Goal: Information Seeking & Learning: Learn about a topic

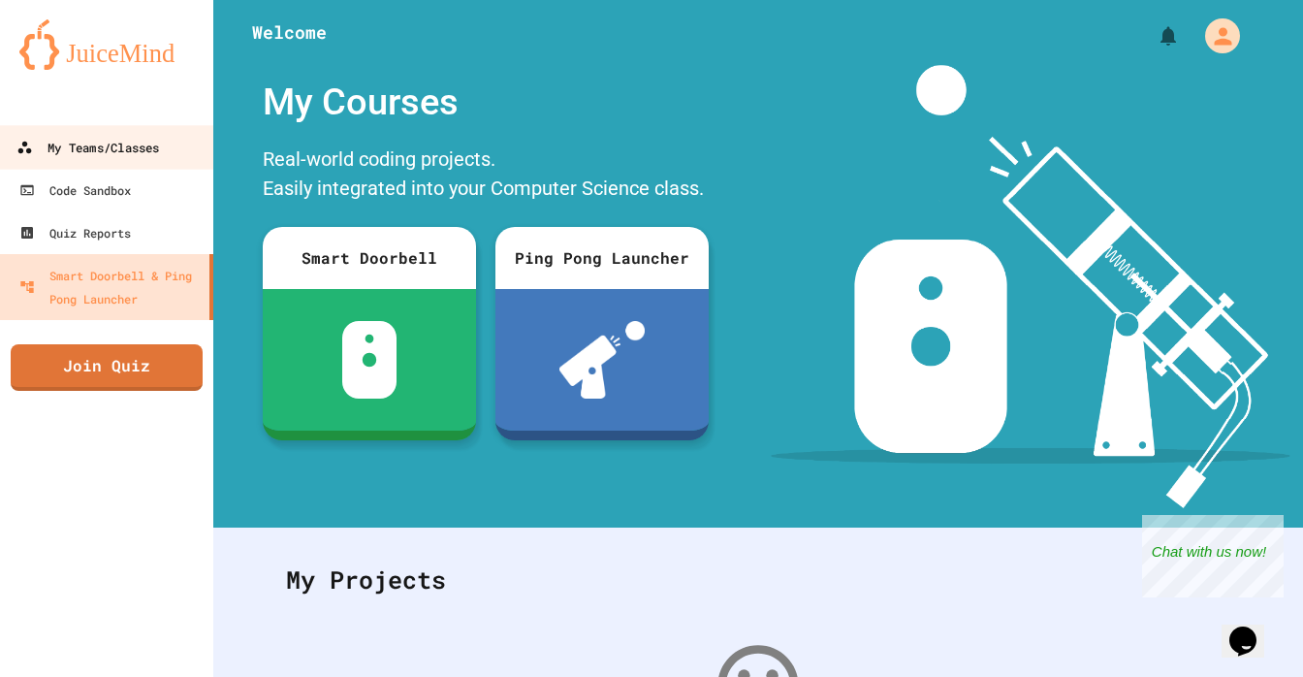
click at [116, 163] on link "My Teams/Classes" at bounding box center [107, 147] width 220 height 44
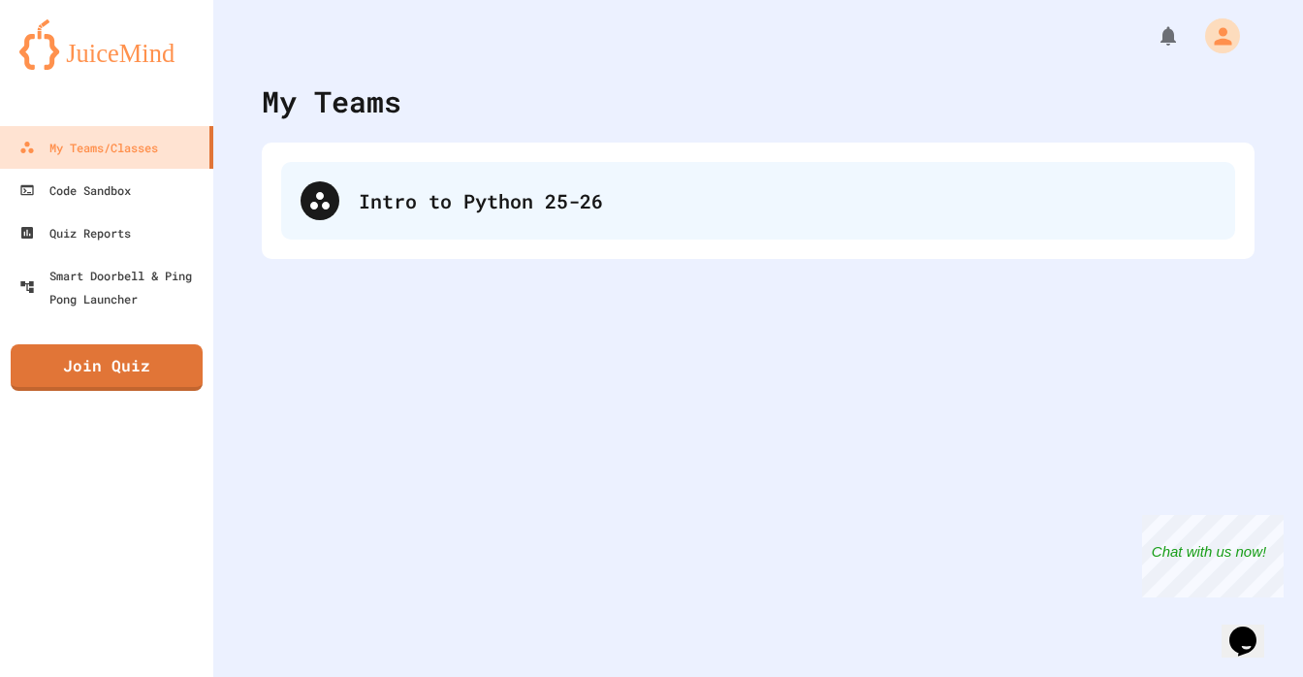
click at [381, 206] on div "Intro to Python 25-26" at bounding box center [787, 200] width 857 height 29
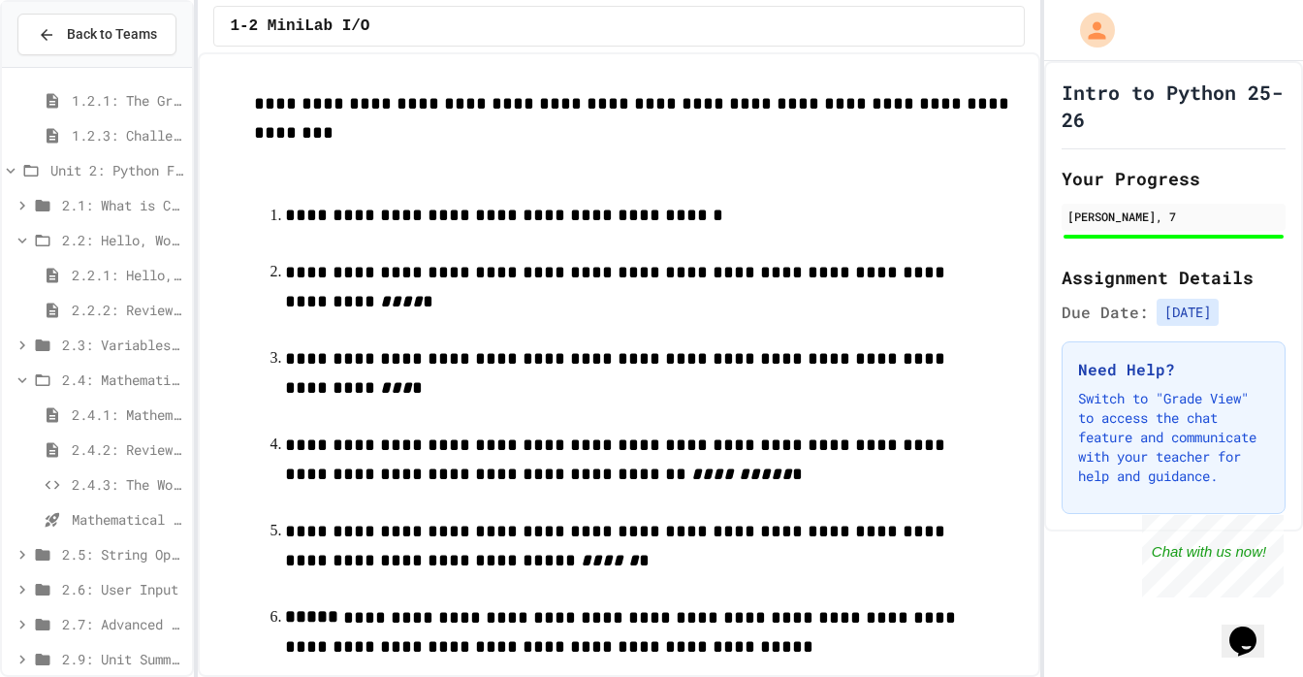
scroll to position [157, 0]
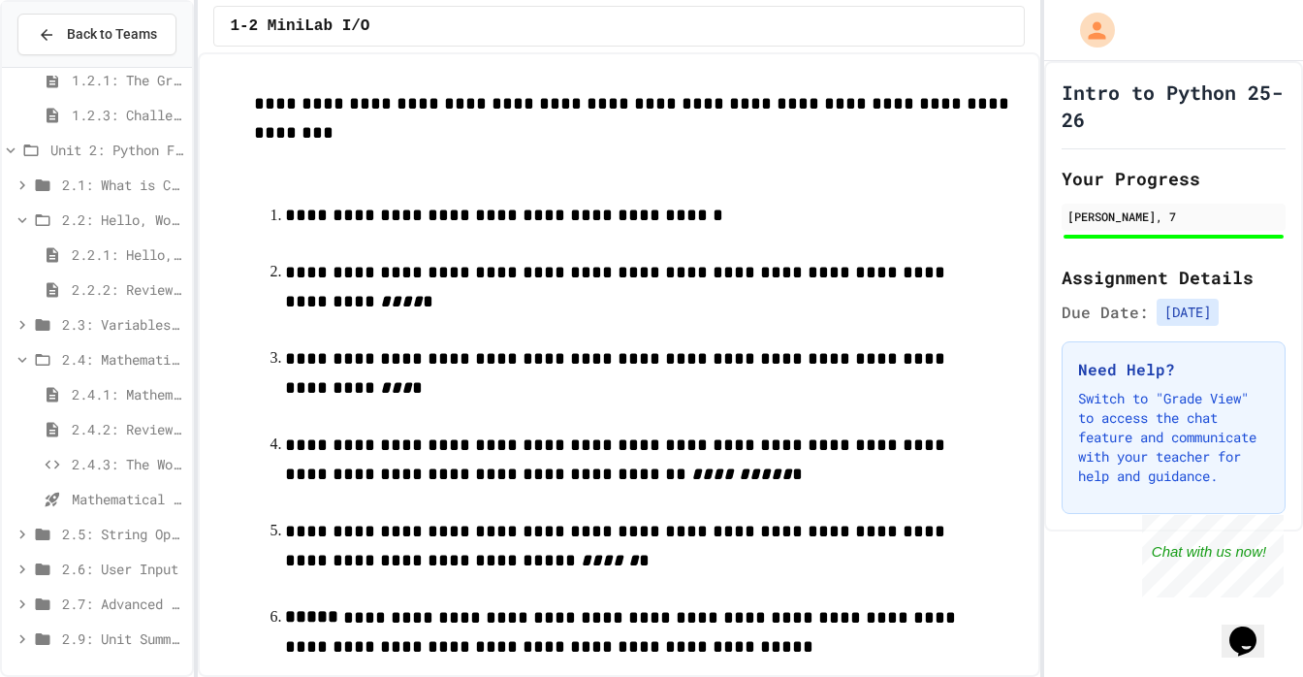
click at [90, 534] on span "2.5: String Operators" at bounding box center [123, 534] width 122 height 20
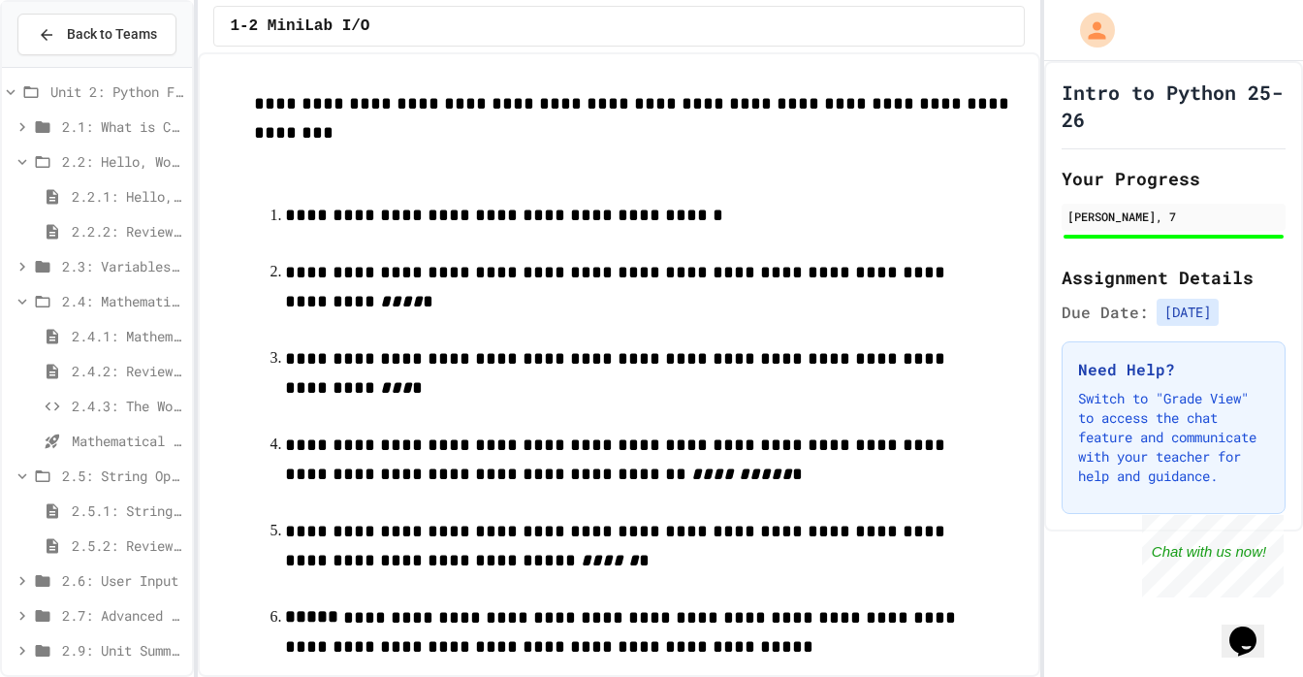
scroll to position [216, 0]
click at [24, 471] on icon at bounding box center [22, 474] width 17 height 17
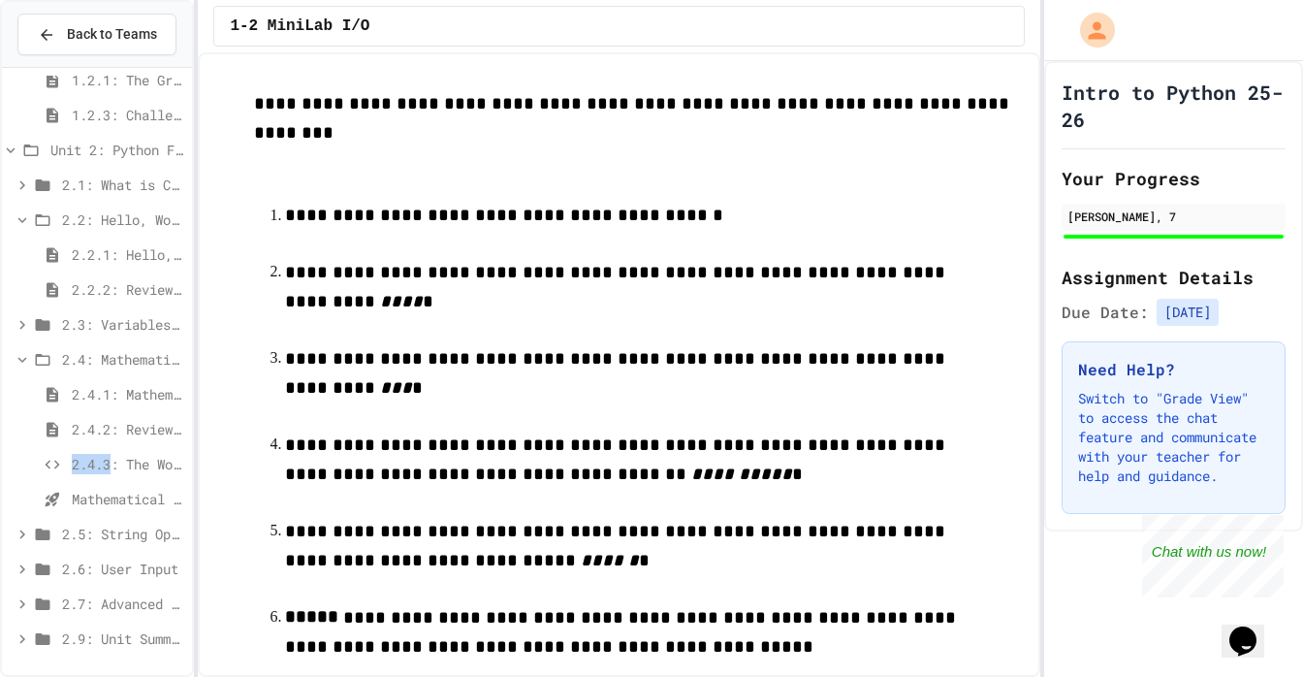
click at [24, 471] on div "2.4.3: The World's Worst [PERSON_NAME] Market" at bounding box center [97, 464] width 190 height 28
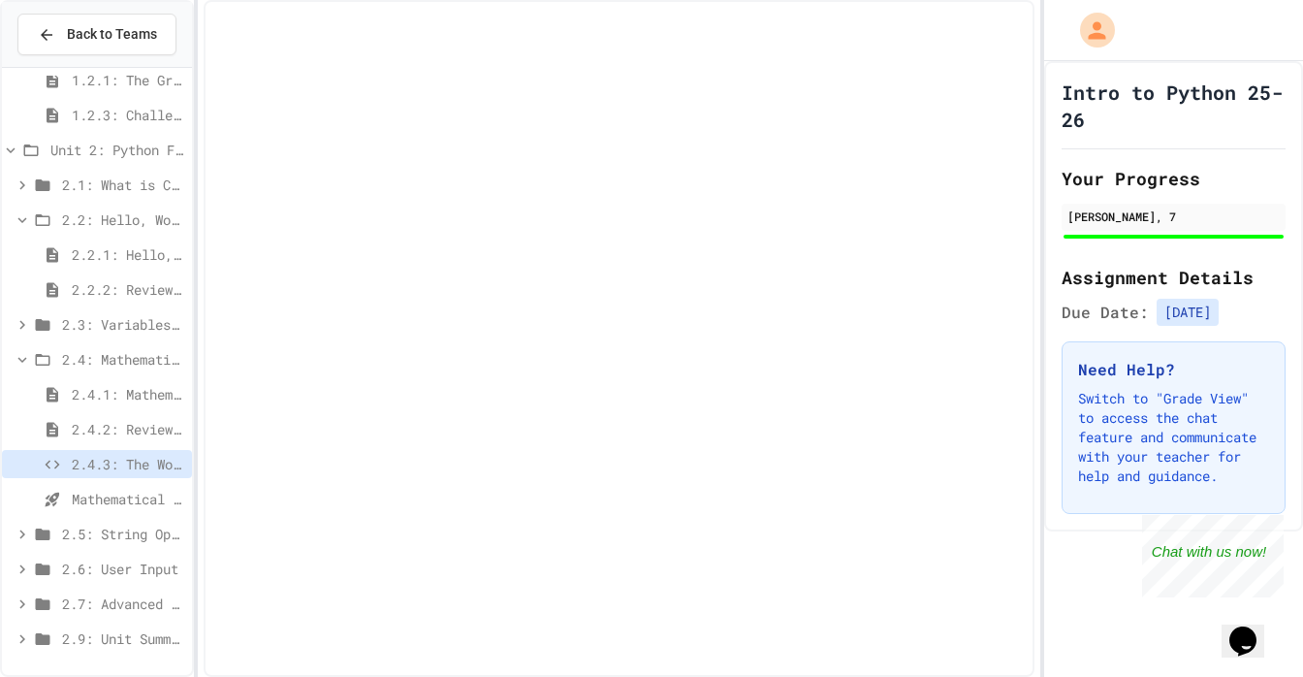
scroll to position [142, 0]
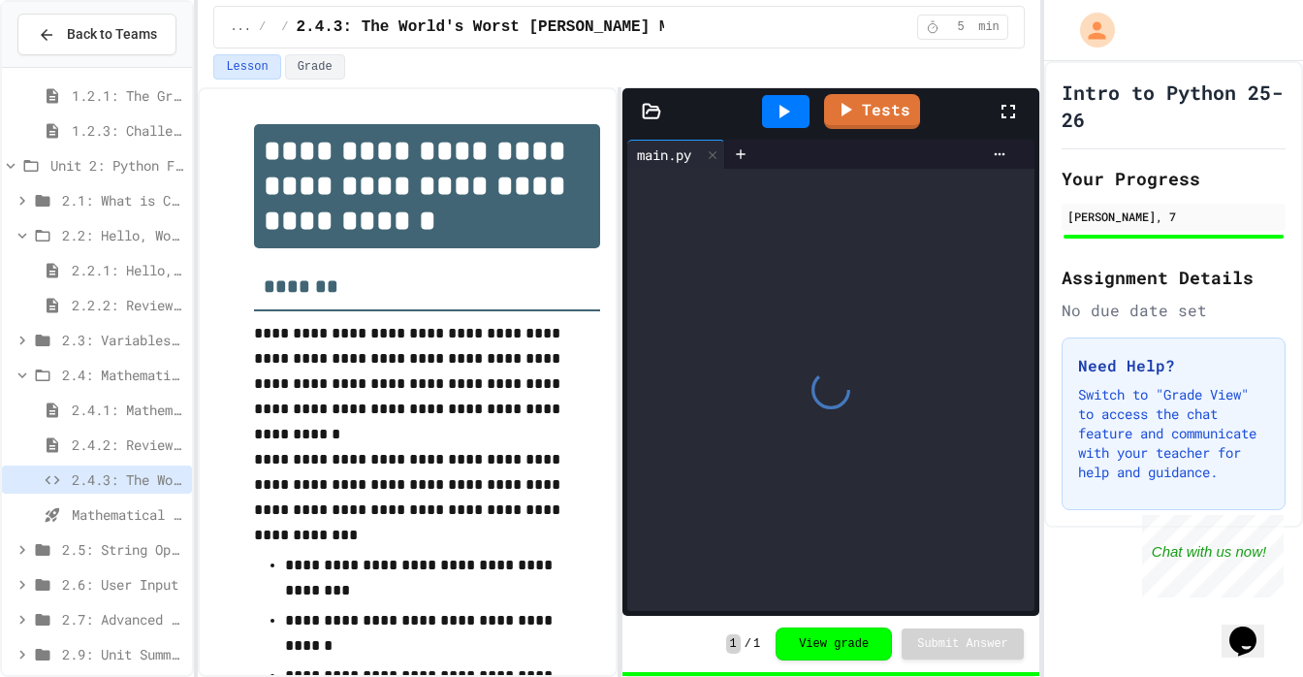
click at [20, 379] on icon at bounding box center [22, 375] width 17 height 17
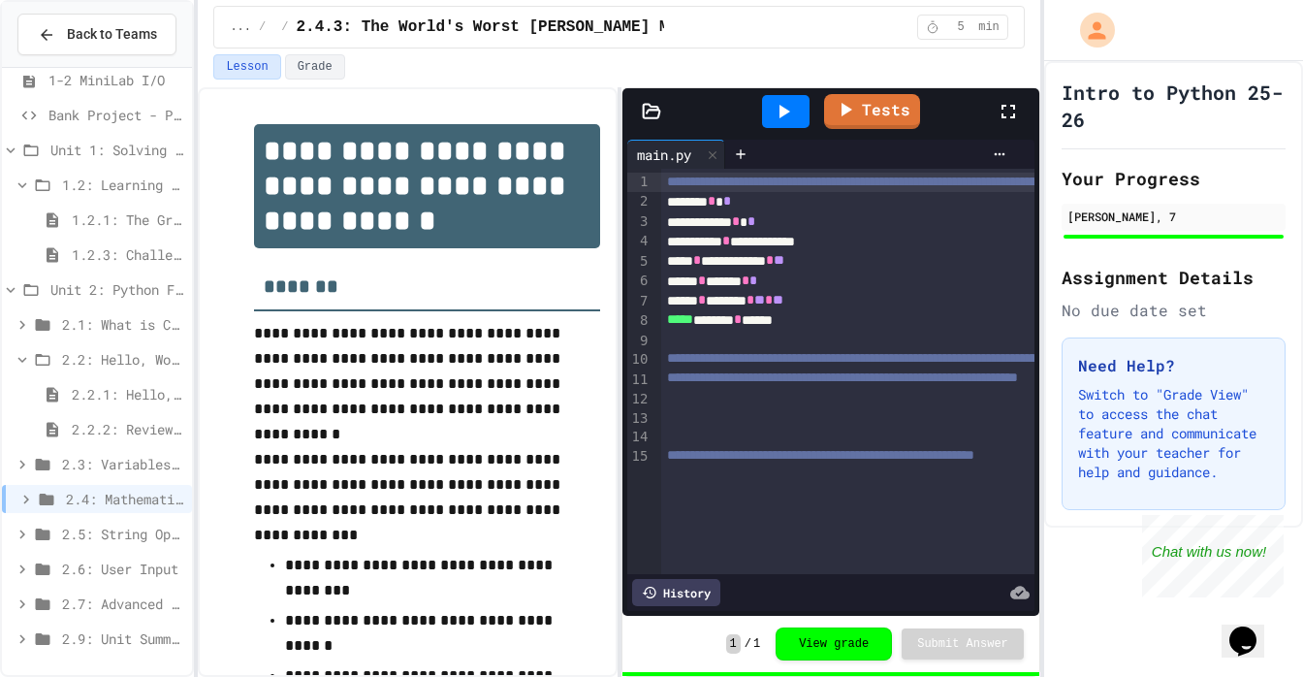
scroll to position [17, 0]
click at [28, 351] on icon at bounding box center [22, 359] width 17 height 17
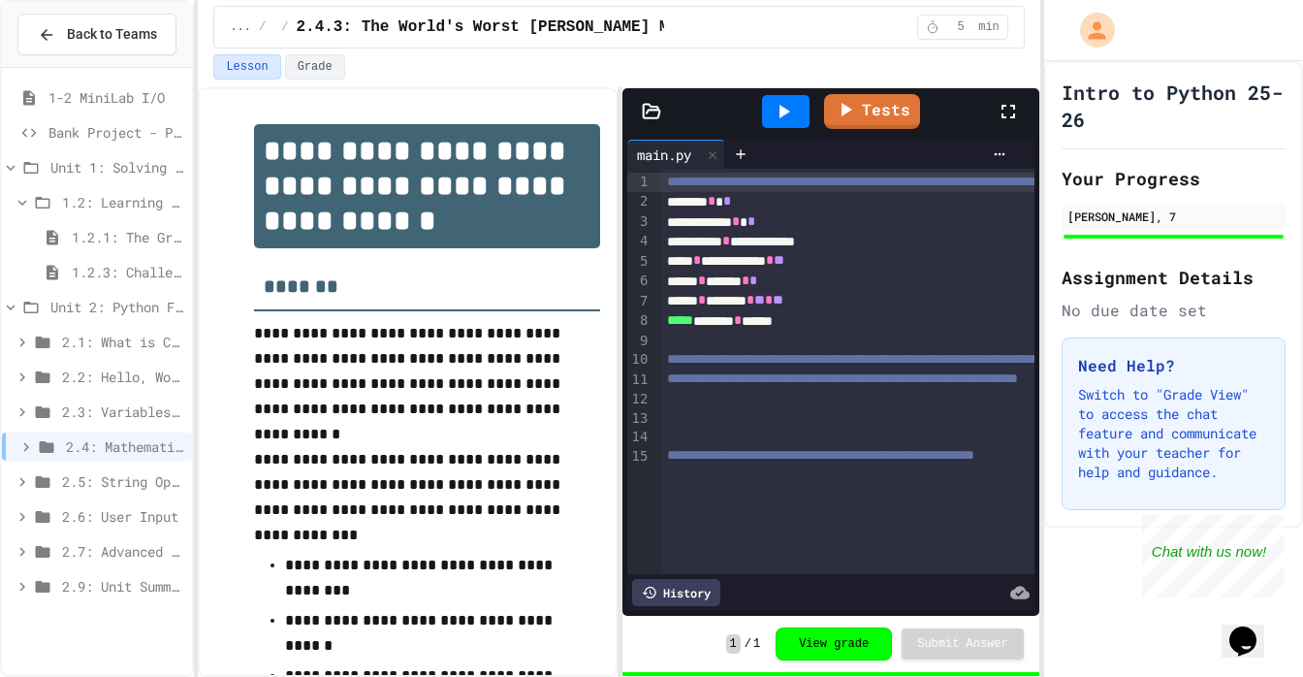
scroll to position [0, 0]
click at [31, 205] on icon at bounding box center [42, 202] width 23 height 17
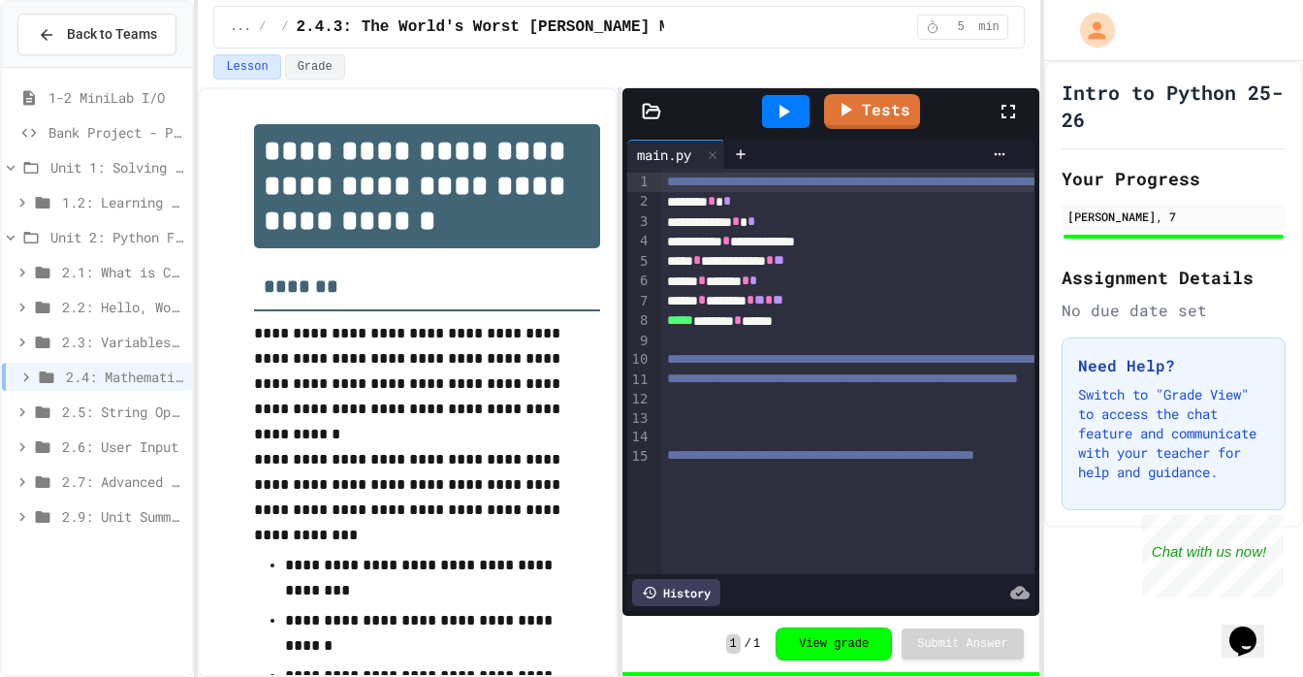
click at [50, 411] on icon at bounding box center [42, 411] width 23 height 17
click at [69, 160] on span "Unit 1: Solving Problems in Computer Science" at bounding box center [117, 167] width 134 height 20
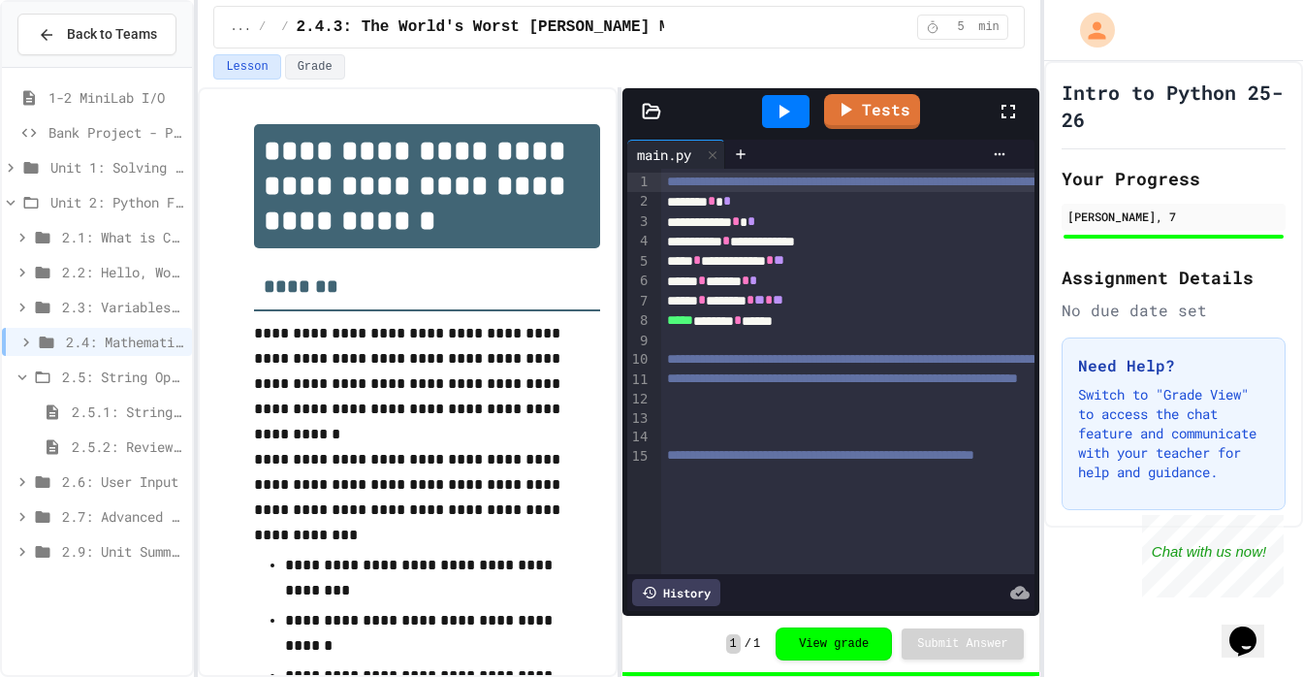
click at [96, 380] on span "2.5: String Operators" at bounding box center [123, 377] width 122 height 20
click at [15, 364] on div "2.5: String Operators" at bounding box center [97, 377] width 190 height 28
click at [8, 372] on div "2.5: String Operators" at bounding box center [97, 377] width 190 height 28
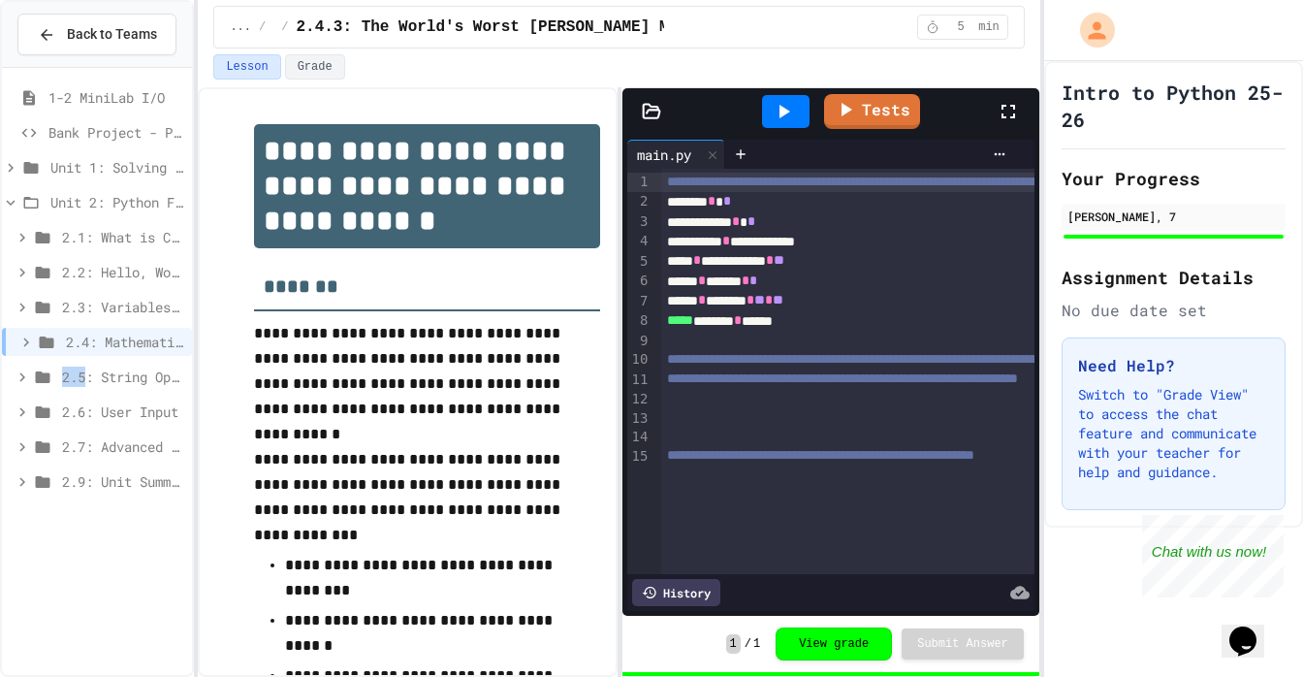
click at [8, 372] on div "2.5: String Operators" at bounding box center [97, 377] width 190 height 28
click at [37, 344] on icon at bounding box center [46, 342] width 23 height 17
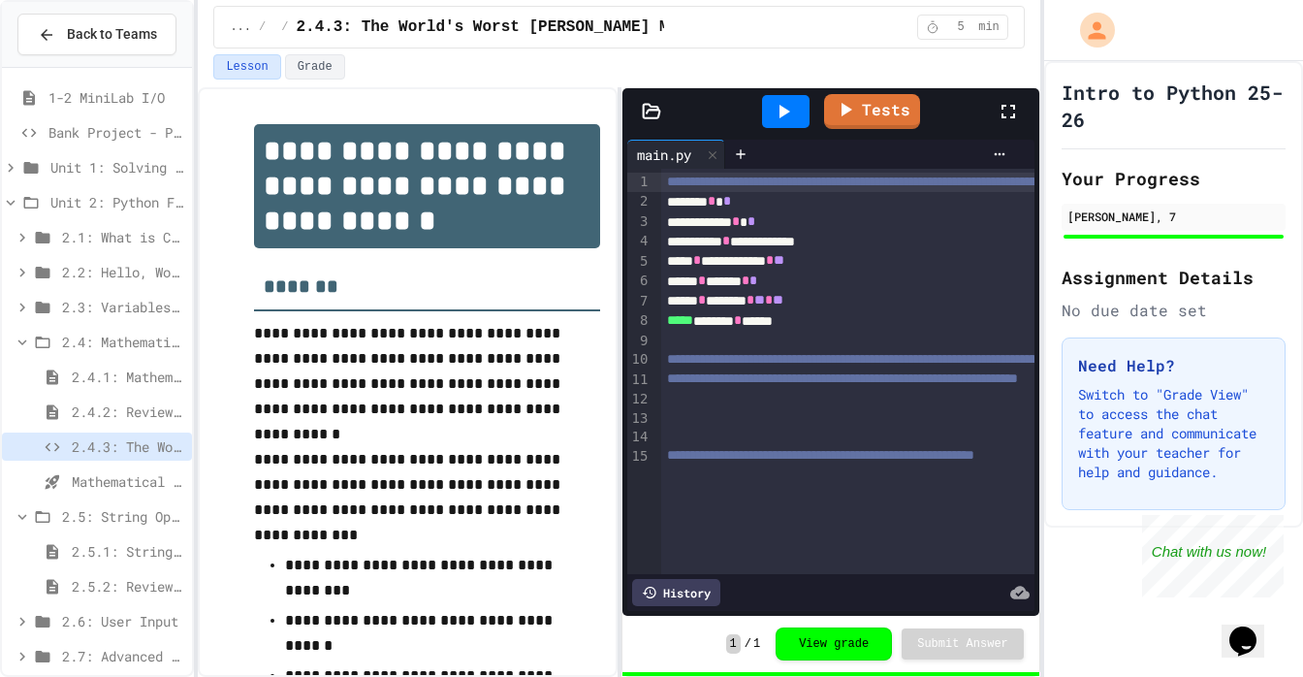
click at [49, 341] on icon at bounding box center [42, 342] width 23 height 17
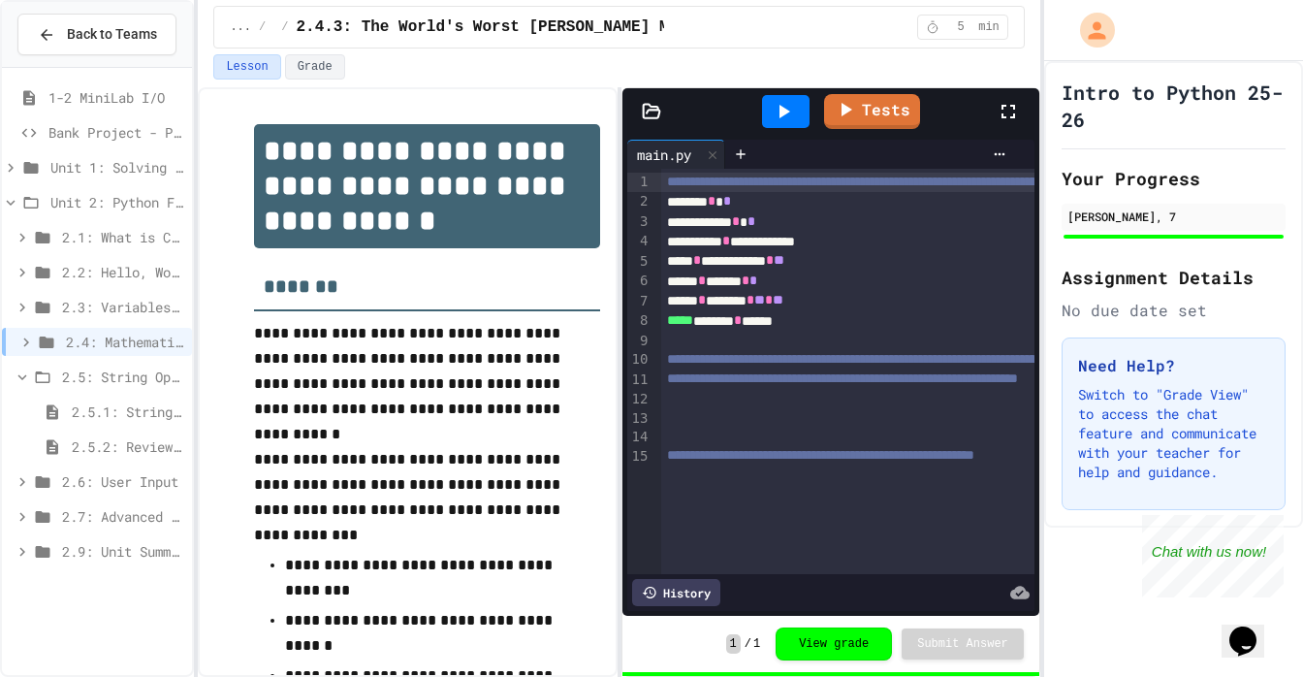
click at [119, 433] on div "2.5.2: Review - String Operators" at bounding box center [97, 447] width 190 height 28
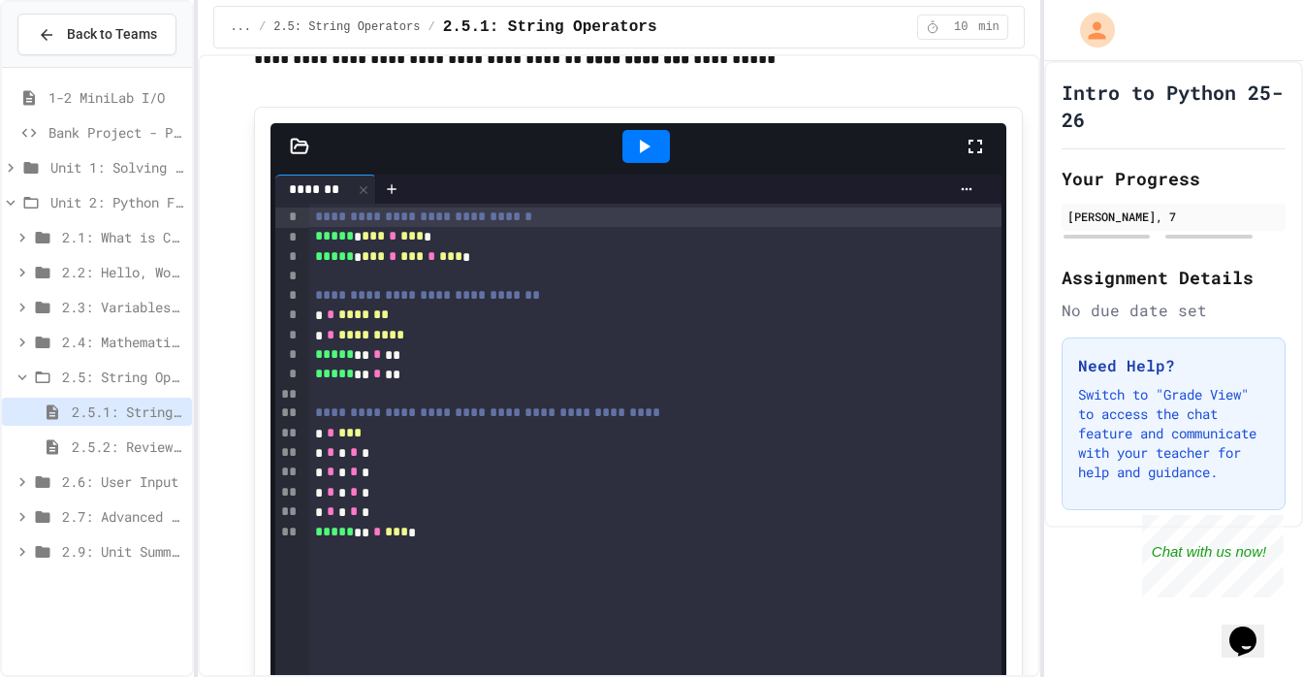
scroll to position [1003, 0]
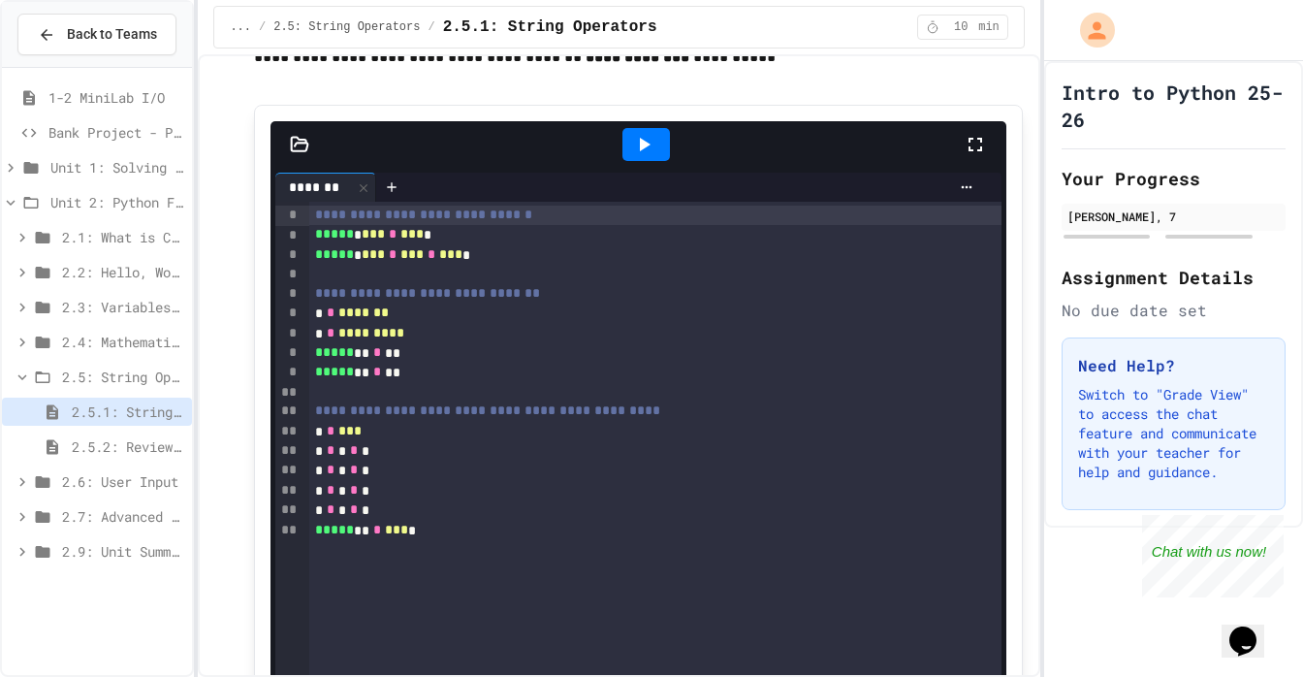
click at [635, 145] on icon at bounding box center [643, 144] width 23 height 23
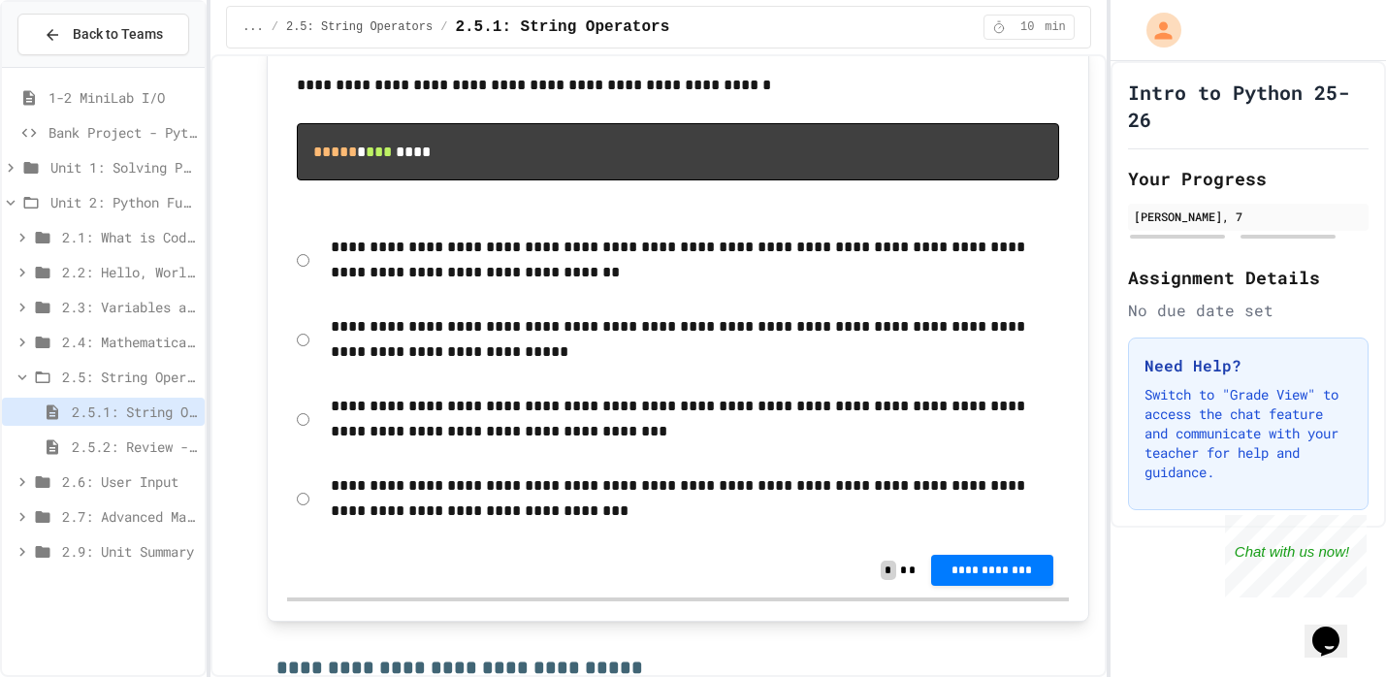
scroll to position [2714, 0]
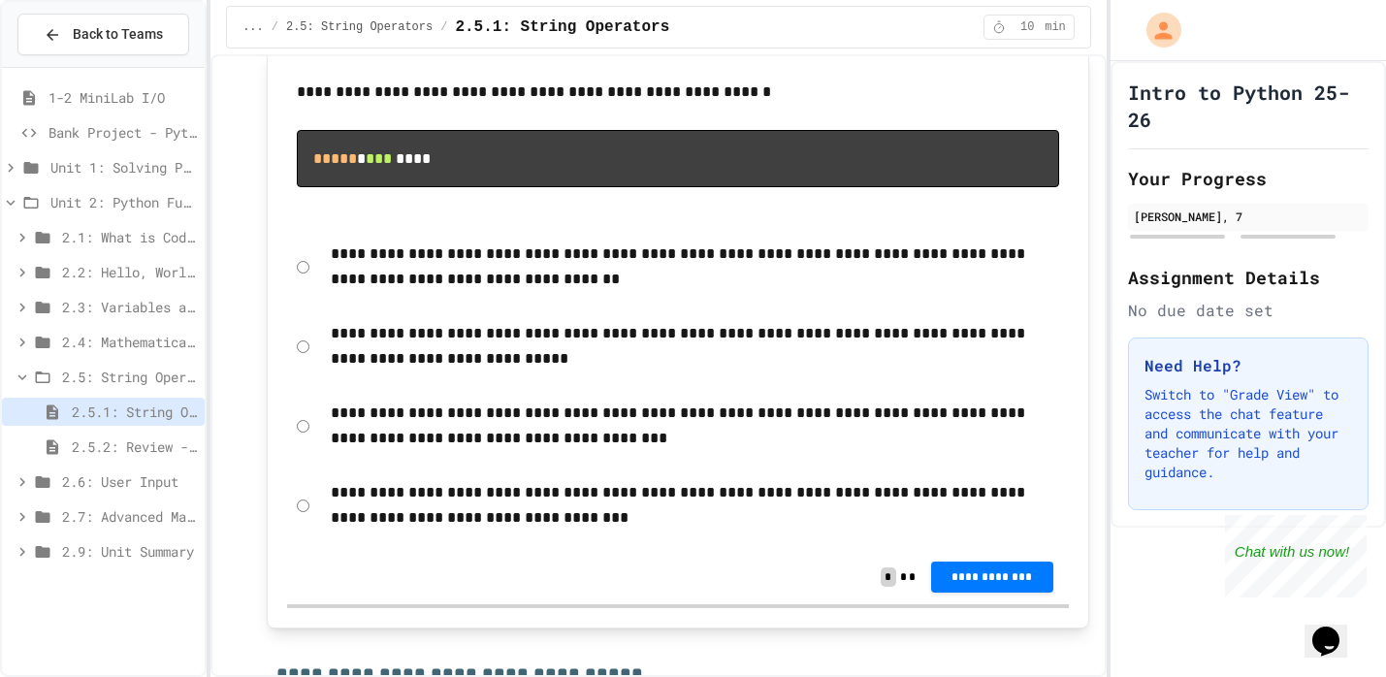
click at [316, 494] on div "**********" at bounding box center [678, 505] width 782 height 70
